Goal: Task Accomplishment & Management: Manage account settings

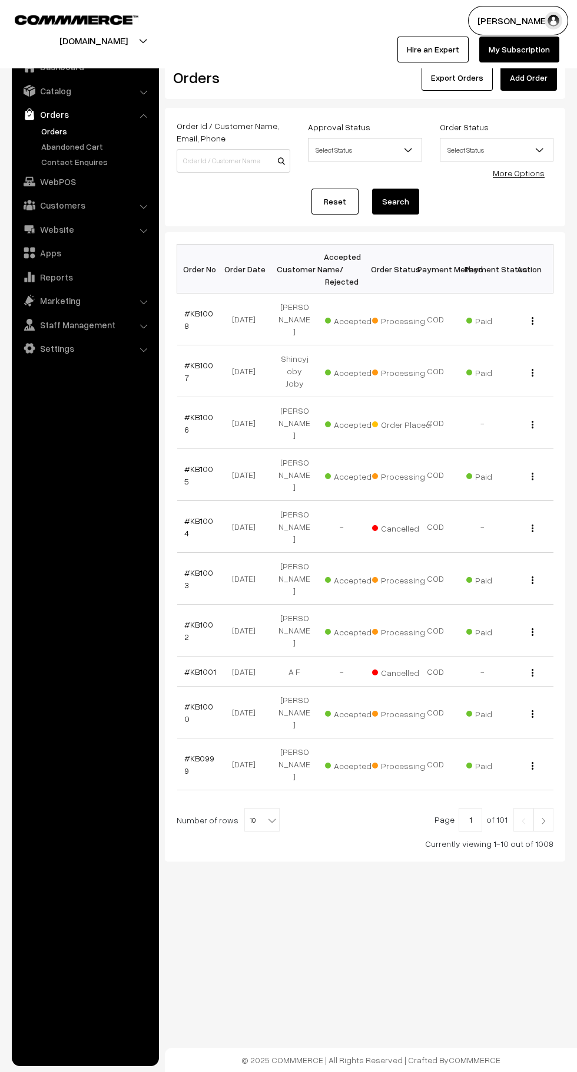
click at [87, 147] on link "Abandoned Cart" at bounding box center [96, 146] width 117 height 12
